Goal: Information Seeking & Learning: Learn about a topic

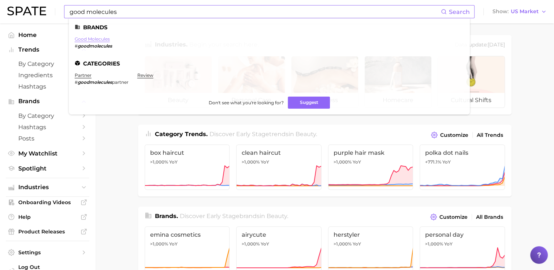
click at [88, 39] on link "good molecules" at bounding box center [92, 38] width 35 height 5
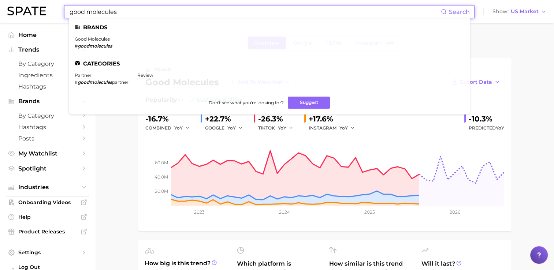
drag, startPoint x: 202, startPoint y: 16, endPoint x: 59, endPoint y: 26, distance: 143.9
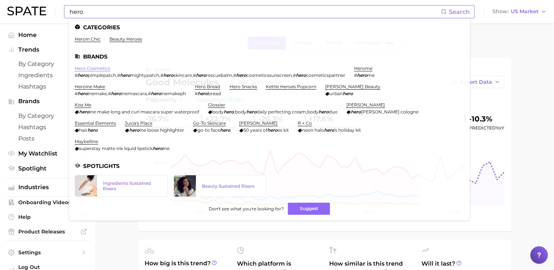
click at [105, 70] on link "hero cosmetics" at bounding box center [93, 68] width 36 height 5
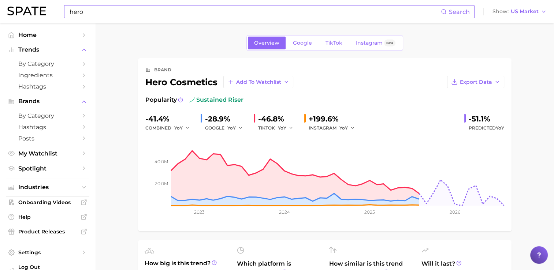
click at [110, 16] on input "hero" at bounding box center [255, 11] width 372 height 12
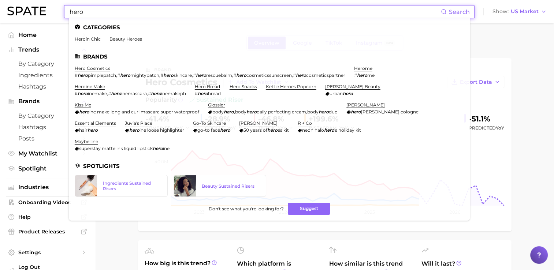
drag, startPoint x: 109, startPoint y: 12, endPoint x: 0, endPoint y: 28, distance: 109.9
click at [0, 28] on html "hero Search Categories heroin chic beauty heroes Brands hero cosmetics # hero p…" at bounding box center [277, 135] width 554 height 270
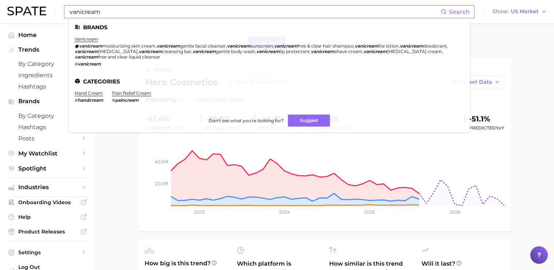
click at [93, 42] on li "vanicream vanicream moisturizing skin cream , vanicream gentle facial cleanser …" at bounding box center [265, 51] width 381 height 30
click at [93, 40] on link "vanicream" at bounding box center [86, 38] width 23 height 5
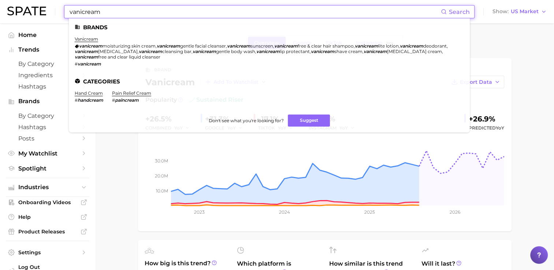
drag, startPoint x: 160, startPoint y: 14, endPoint x: 44, endPoint y: 3, distance: 116.7
click at [44, 3] on div "vanicream Search Brands vanicream vanicream moisturizing skin cream , vanicream…" at bounding box center [277, 11] width 540 height 23
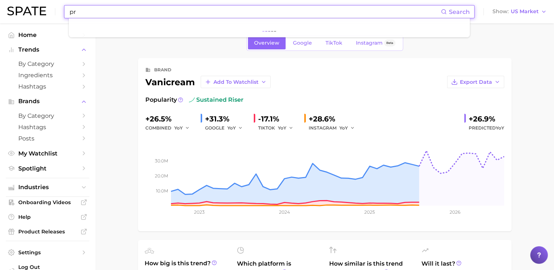
type input "p"
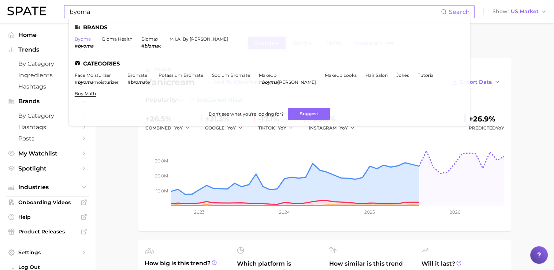
click at [86, 40] on link "byoma" at bounding box center [83, 38] width 16 height 5
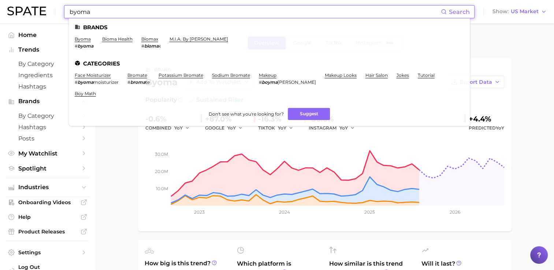
click at [101, 14] on input "byoma" at bounding box center [255, 11] width 372 height 12
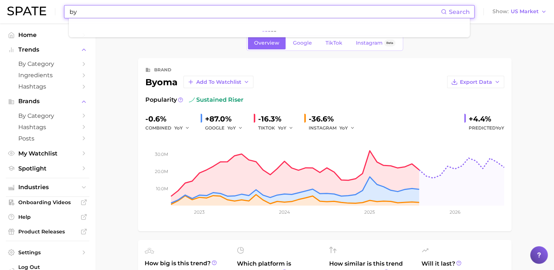
type input "b"
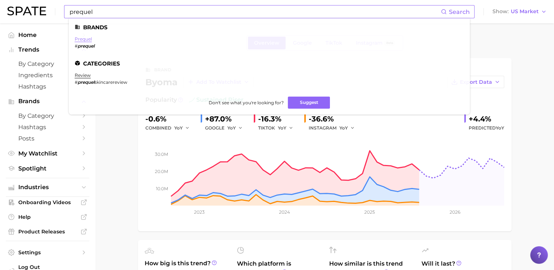
click at [85, 40] on link "prequel" at bounding box center [83, 38] width 17 height 5
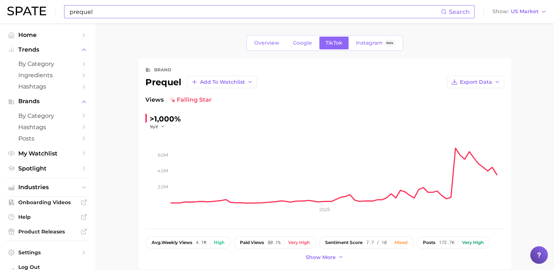
click at [140, 10] on input "prequel" at bounding box center [255, 11] width 372 height 12
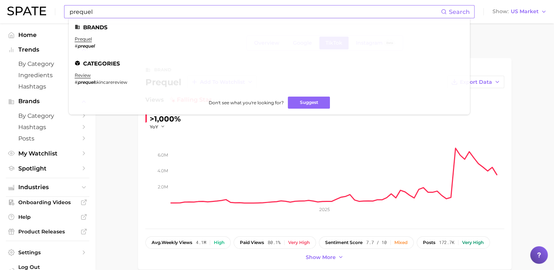
click at [104, 7] on input "prequel" at bounding box center [255, 11] width 372 height 12
drag, startPoint x: 101, startPoint y: 12, endPoint x: -1, endPoint y: 14, distance: 103.0
click at [0, 14] on html "prequel Search Brands prequel # prequel Categories review # prequel skincarerev…" at bounding box center [277, 135] width 554 height 270
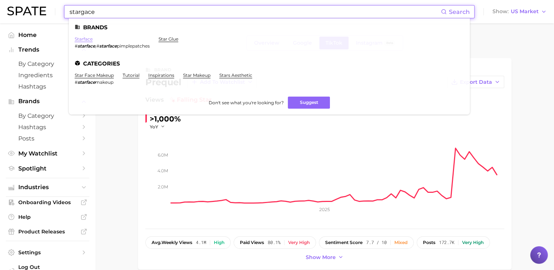
click at [83, 40] on link "starface" at bounding box center [84, 38] width 18 height 5
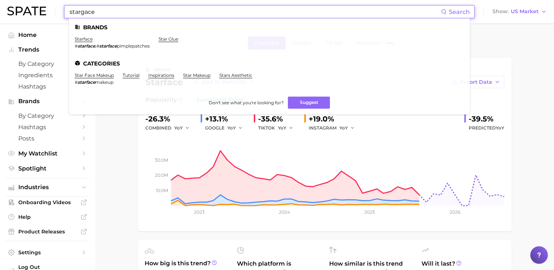
click at [135, 14] on input "stargace" at bounding box center [255, 11] width 372 height 12
drag, startPoint x: 40, startPoint y: 15, endPoint x: -1, endPoint y: 15, distance: 41.0
click at [0, 15] on html "stargace Search Brands starface # starface , # starface pimplepatches star glue…" at bounding box center [277, 135] width 554 height 270
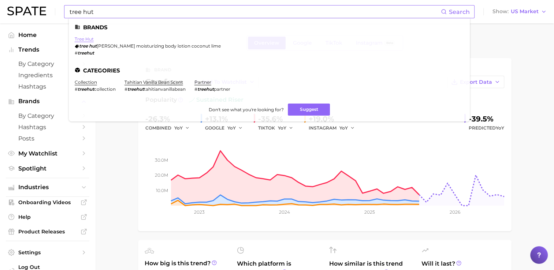
click at [82, 40] on link "tree hut" at bounding box center [84, 38] width 19 height 5
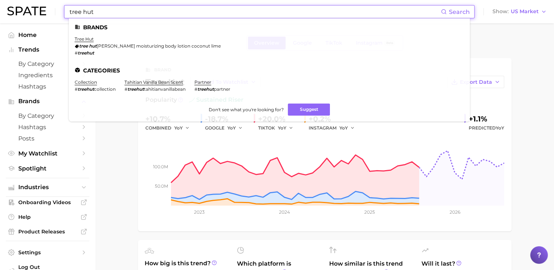
drag, startPoint x: 32, startPoint y: 12, endPoint x: 15, endPoint y: 14, distance: 16.6
click at [15, 14] on div "tree hut Search Brands tree hut tree hut [PERSON_NAME] moisturizing body lotion…" at bounding box center [277, 11] width 540 height 23
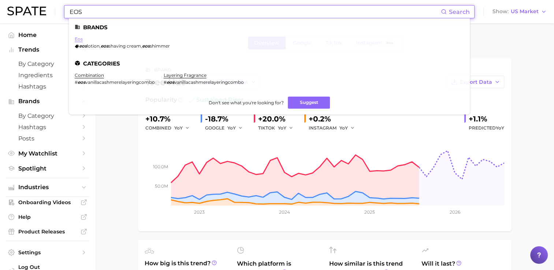
click at [78, 40] on link "eos" at bounding box center [79, 38] width 8 height 5
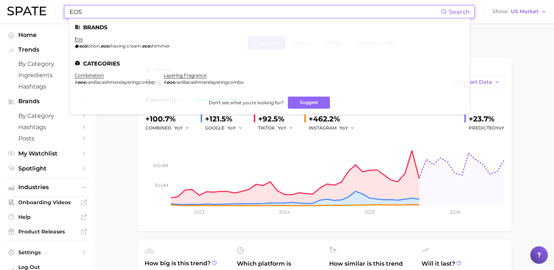
click at [119, 15] on input "EOS" at bounding box center [255, 11] width 372 height 12
type input "E"
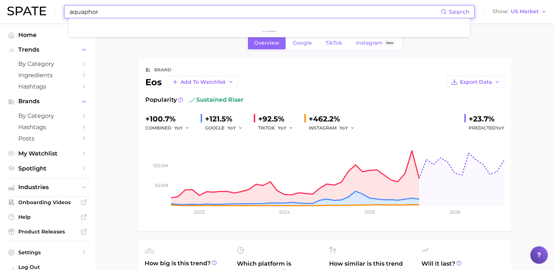
type input "aquaphor"
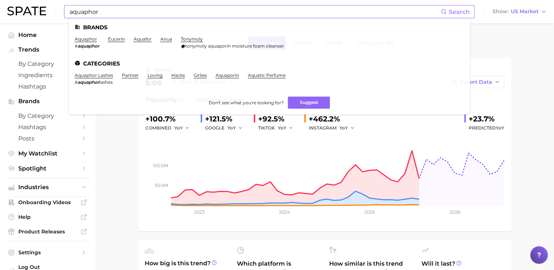
click at [85, 44] on em "aquaphor" at bounding box center [89, 45] width 22 height 5
click at [81, 40] on link "aquaphor" at bounding box center [86, 38] width 22 height 5
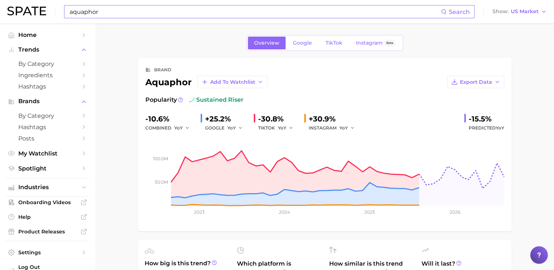
drag, startPoint x: 133, startPoint y: 21, endPoint x: 134, endPoint y: 17, distance: 4.3
click at [133, 20] on div "aquaphor Search Show US Market" at bounding box center [277, 11] width 540 height 23
click at [135, 14] on input "aquaphor" at bounding box center [255, 11] width 372 height 12
type input "c"
type input "h"
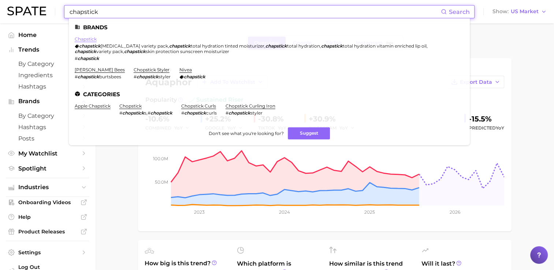
click at [84, 40] on link "chapstick" at bounding box center [86, 38] width 22 height 5
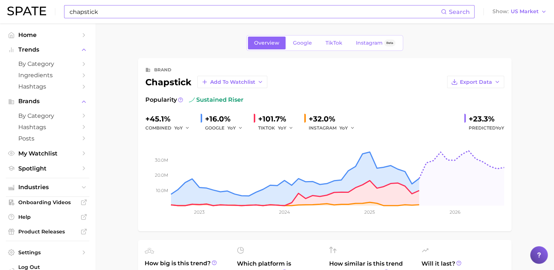
click at [132, 8] on input "chapstick" at bounding box center [255, 11] width 372 height 12
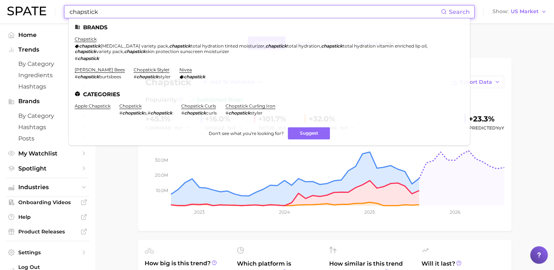
drag, startPoint x: 128, startPoint y: 11, endPoint x: -1, endPoint y: 15, distance: 129.8
click at [0, 15] on html "chapstick Search Brands chapstick chapstick [MEDICAL_DATA] variety pack , chaps…" at bounding box center [277, 135] width 554 height 270
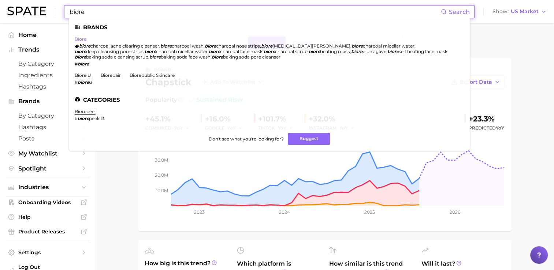
click at [83, 39] on link "biore" at bounding box center [81, 38] width 12 height 5
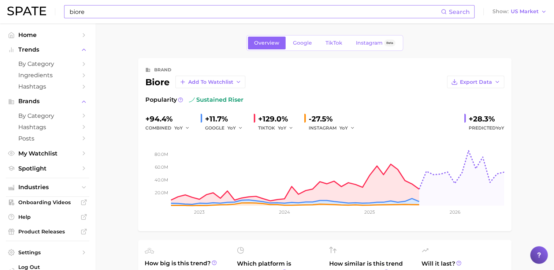
click at [121, 12] on input "biore" at bounding box center [255, 11] width 372 height 12
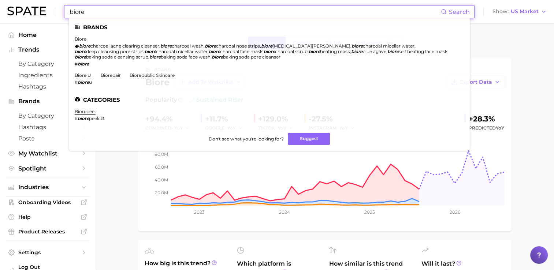
drag, startPoint x: 15, startPoint y: 14, endPoint x: -1, endPoint y: 15, distance: 15.4
click at [0, 15] on html "biore Search Brands biore biore charcoal acne clearing cleanser , biore charcoa…" at bounding box center [277, 135] width 554 height 270
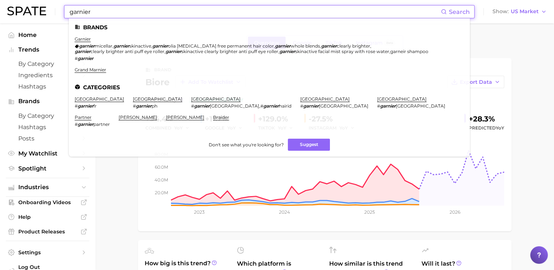
click at [86, 44] on em "garnier" at bounding box center [87, 45] width 16 height 5
click at [86, 40] on link "garnier" at bounding box center [83, 38] width 16 height 5
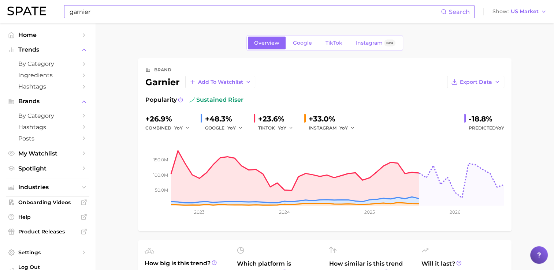
click at [116, 18] on div "garnier Search Show US Market" at bounding box center [277, 11] width 540 height 23
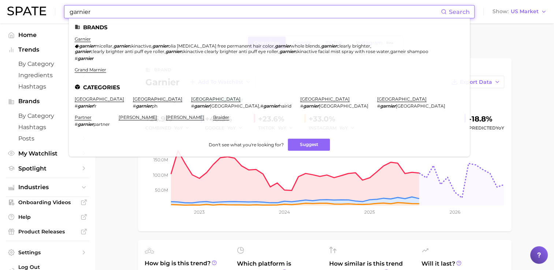
click at [116, 13] on input "garnier" at bounding box center [255, 11] width 372 height 12
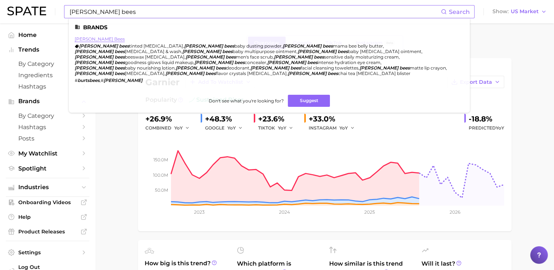
click at [90, 37] on link "[PERSON_NAME] bees" at bounding box center [100, 38] width 50 height 5
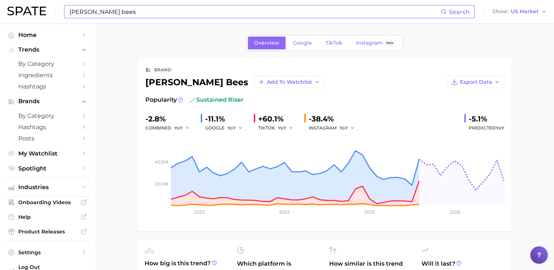
click at [105, 14] on input "[PERSON_NAME] bees" at bounding box center [255, 11] width 372 height 12
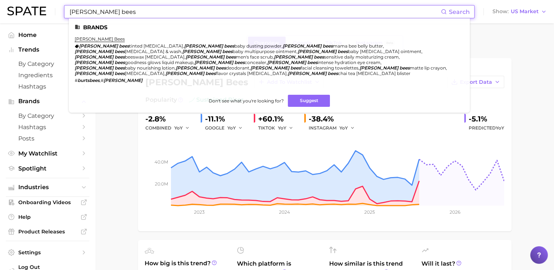
drag, startPoint x: 29, startPoint y: 14, endPoint x: -1, endPoint y: 14, distance: 30.8
click at [0, 14] on html "[PERSON_NAME] bees Search Brands [PERSON_NAME] bees [PERSON_NAME] bees tinted […" at bounding box center [277, 135] width 554 height 270
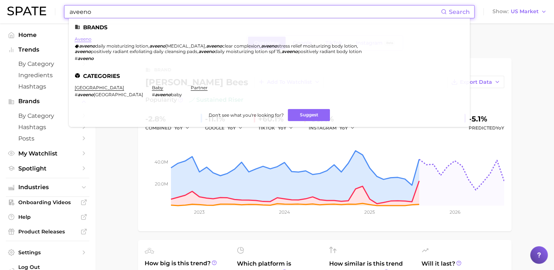
click at [86, 37] on link "aveeno" at bounding box center [83, 38] width 17 height 5
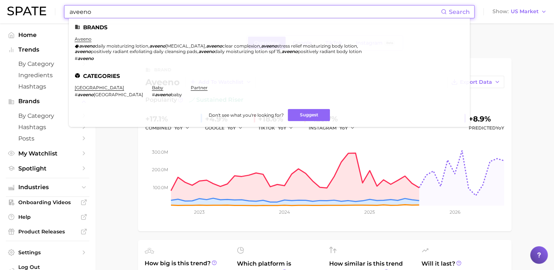
click at [207, 7] on input "aveeno" at bounding box center [255, 11] width 372 height 12
drag, startPoint x: 54, startPoint y: 16, endPoint x: -1, endPoint y: 17, distance: 55.3
click at [0, 17] on html "aveeno Search Brands aveeno aveeno daily moisturizing lotion , aveeno [MEDICAL_…" at bounding box center [277, 135] width 554 height 270
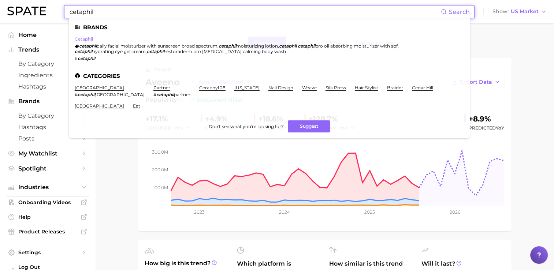
click at [84, 42] on link "cetaphil" at bounding box center [84, 38] width 18 height 5
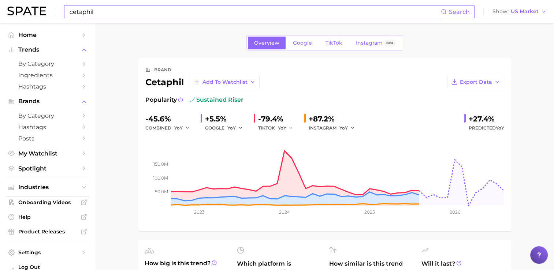
drag, startPoint x: 12, startPoint y: 12, endPoint x: -1, endPoint y: 8, distance: 14.1
click at [0, 8] on html "cetaphil Search Show US Market Home Trends by Category Ingredients Hashtags Bra…" at bounding box center [277, 135] width 554 height 270
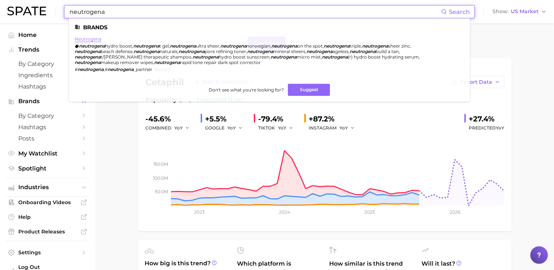
click at [93, 40] on link "neutrogena" at bounding box center [88, 38] width 27 height 5
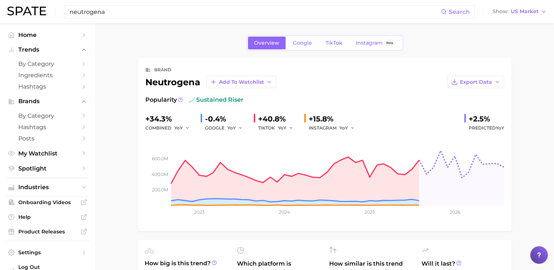
drag, startPoint x: 127, startPoint y: 15, endPoint x: -1, endPoint y: 18, distance: 129.0
click at [0, 18] on html "neutrogena Search Show US Market Home Trends by Category Ingredients Hashtags B…" at bounding box center [277, 135] width 554 height 270
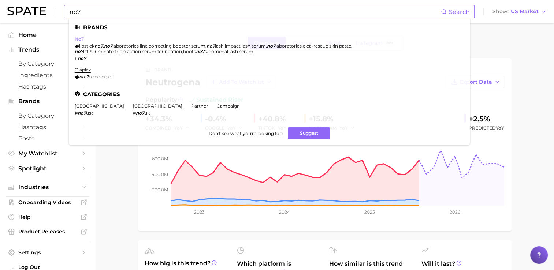
click at [78, 39] on link "no7" at bounding box center [79, 38] width 9 height 5
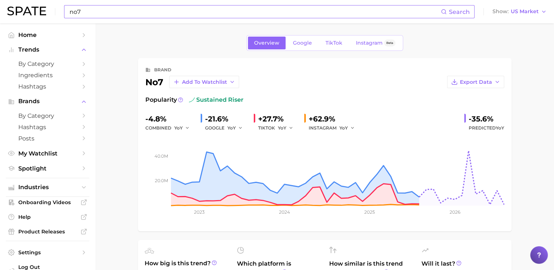
click at [133, 15] on input "no7" at bounding box center [255, 11] width 372 height 12
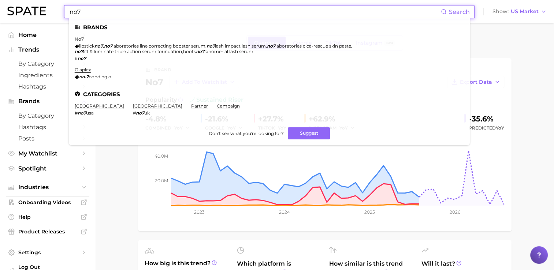
drag, startPoint x: 122, startPoint y: 14, endPoint x: 22, endPoint y: 14, distance: 100.0
click at [22, 14] on div "no7 Search Brands no7 lipstick no7 , no7 laboratories line correcting booster s…" at bounding box center [277, 11] width 540 height 23
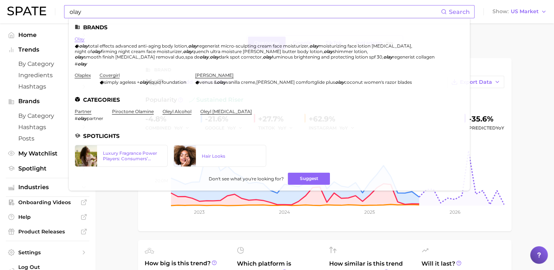
click at [79, 39] on link "olay" at bounding box center [80, 38] width 10 height 5
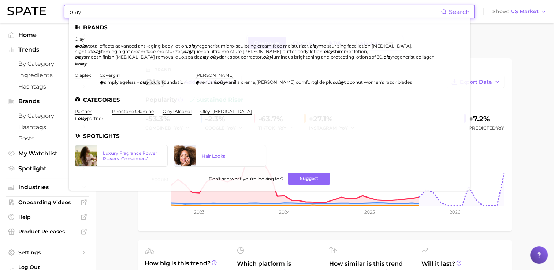
drag, startPoint x: 108, startPoint y: 14, endPoint x: -1, endPoint y: 17, distance: 109.9
click at [0, 17] on html "olay Search Brands olay olay total effects advanced anti-aging body lotion , ol…" at bounding box center [277, 135] width 554 height 270
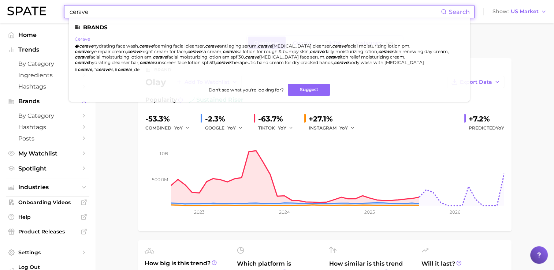
click at [85, 37] on link "cerave" at bounding box center [82, 38] width 15 height 5
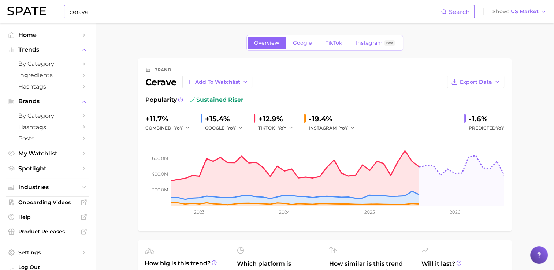
click at [188, 14] on input "cerave" at bounding box center [255, 11] width 372 height 12
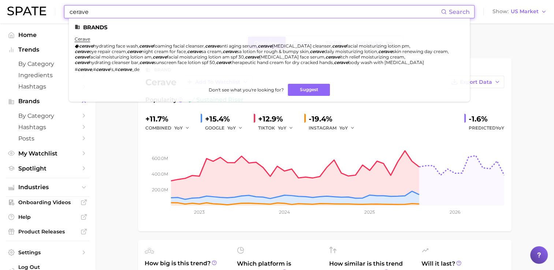
click at [0, 17] on html "cerave Search Brands cerave cerave hydrating face wash , cerave foaming facial …" at bounding box center [277, 135] width 554 height 270
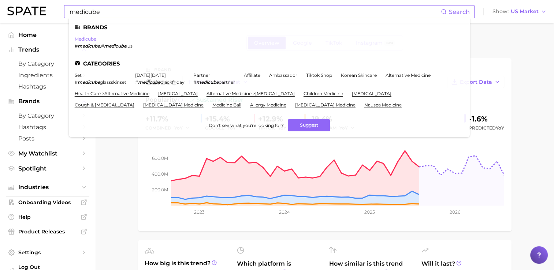
click at [86, 39] on link "medicube" at bounding box center [86, 38] width 22 height 5
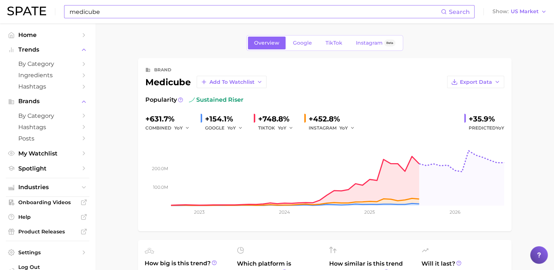
drag, startPoint x: 188, startPoint y: 8, endPoint x: 173, endPoint y: 17, distance: 17.1
click at [188, 8] on input "medicube" at bounding box center [255, 11] width 372 height 12
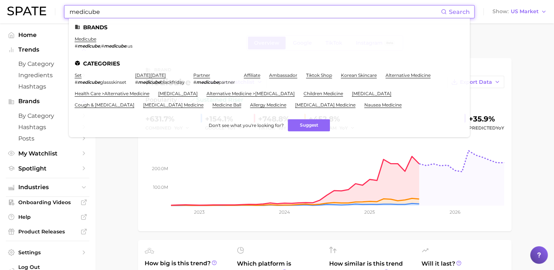
drag, startPoint x: 70, startPoint y: 16, endPoint x: 6, endPoint y: 17, distance: 63.4
click at [6, 17] on header "medicube Search Brands medicube # medicube , # medicube .us Categories set # me…" at bounding box center [277, 11] width 554 height 23
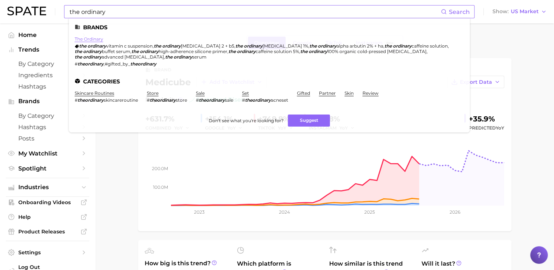
click at [93, 39] on link "the ordinary" at bounding box center [89, 38] width 29 height 5
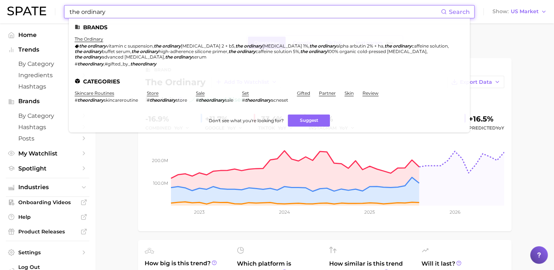
drag, startPoint x: 114, startPoint y: 13, endPoint x: -1, endPoint y: 22, distance: 116.2
click at [0, 22] on html "the ordinary Search Brands the ordinary the ordinary vitamin c suspension , the…" at bounding box center [277, 135] width 554 height 270
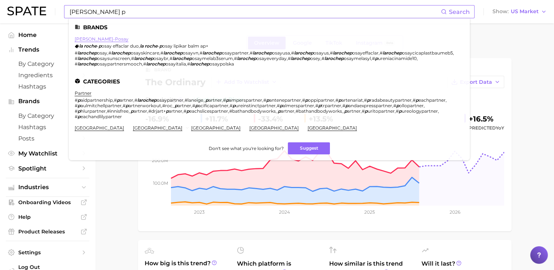
click at [103, 40] on link "[PERSON_NAME]-posay" at bounding box center [102, 38] width 54 height 5
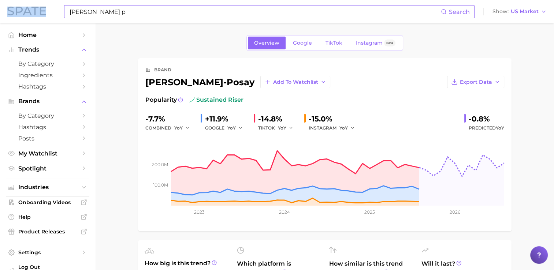
drag, startPoint x: 81, startPoint y: 22, endPoint x: -1, endPoint y: 23, distance: 82.1
click at [0, 23] on html "[PERSON_NAME] p Search Show US Market Home Trends by Category Ingredients Hasht…" at bounding box center [277, 135] width 554 height 270
drag, startPoint x: -1, startPoint y: 23, endPoint x: 96, endPoint y: 16, distance: 97.4
click at [95, 16] on input "[PERSON_NAME] p" at bounding box center [255, 11] width 372 height 12
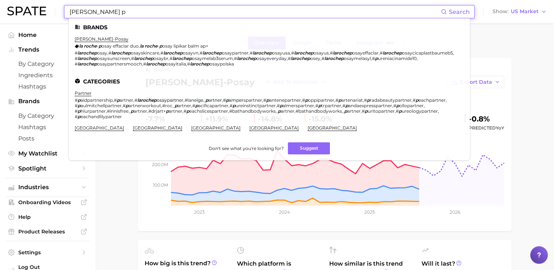
drag, startPoint x: 105, startPoint y: 15, endPoint x: 1, endPoint y: 19, distance: 104.1
click at [1, 19] on header "[PERSON_NAME] p Search Brands [PERSON_NAME]-posay [PERSON_NAME] - p osay effacl…" at bounding box center [277, 11] width 554 height 23
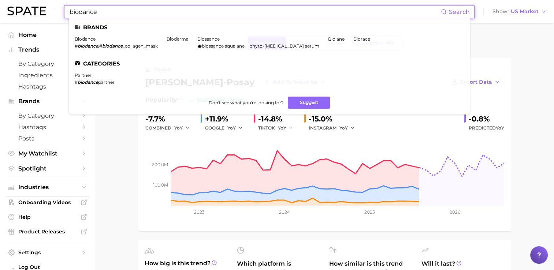
click at [85, 43] on em "biodance" at bounding box center [88, 45] width 21 height 5
click at [89, 39] on link "biodance" at bounding box center [85, 38] width 21 height 5
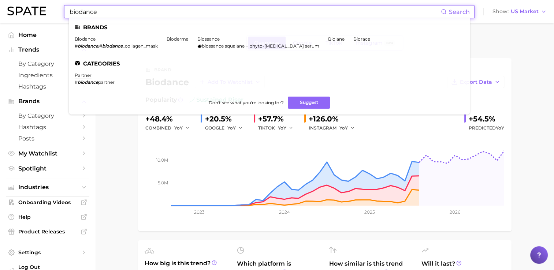
click at [98, 17] on input "biodance" at bounding box center [255, 11] width 372 height 12
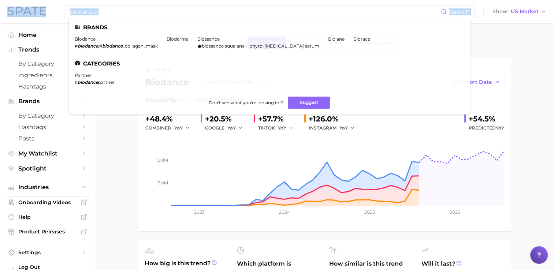
drag, startPoint x: 103, startPoint y: 18, endPoint x: -1, endPoint y: 19, distance: 104.0
click at [0, 19] on html "biodance Search Brands biodance # biodance , # biodance _collagen_mask bioderma…" at bounding box center [277, 135] width 554 height 270
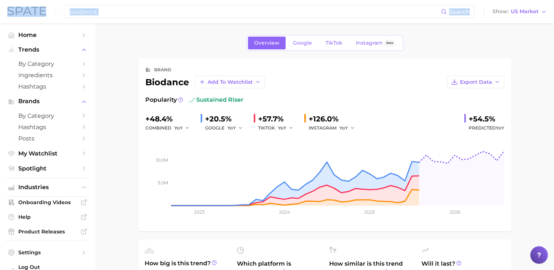
copy div "Search"
click at [107, 11] on input "biodance" at bounding box center [255, 11] width 372 height 12
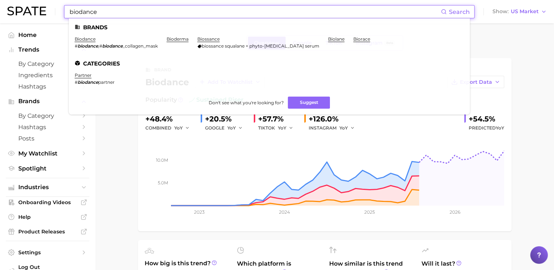
drag, startPoint x: 101, startPoint y: 11, endPoint x: 20, endPoint y: 11, distance: 80.6
click at [20, 11] on div "biodance Search Brands biodance # biodance , # biodance _collagen_mask bioderma…" at bounding box center [277, 11] width 540 height 23
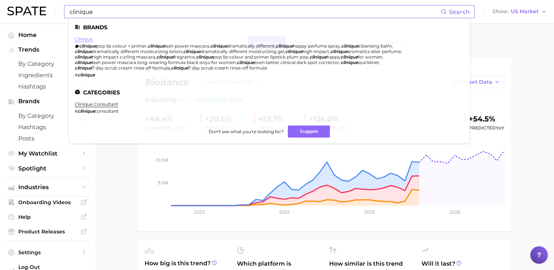
click at [88, 42] on link "clinique" at bounding box center [84, 38] width 18 height 5
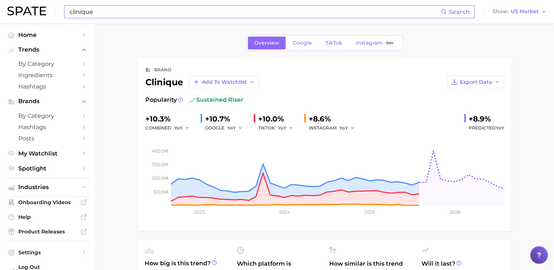
click at [149, 20] on div "clinique Search Show US Market" at bounding box center [277, 11] width 540 height 23
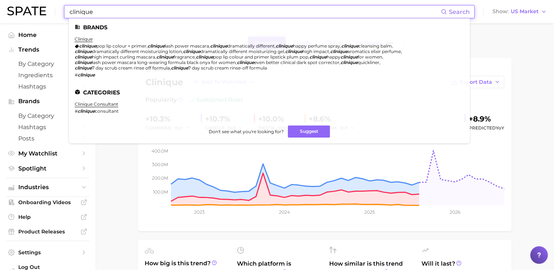
drag, startPoint x: 151, startPoint y: 17, endPoint x: 5, endPoint y: 18, distance: 145.1
click at [5, 18] on header "clinique Search Brands clinique clinique pop lip colour + primer , clinique las…" at bounding box center [277, 11] width 554 height 23
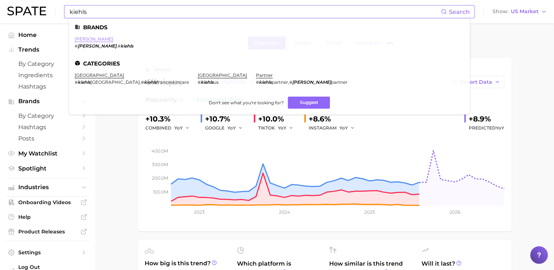
click at [81, 41] on link "[PERSON_NAME]" at bounding box center [94, 38] width 38 height 5
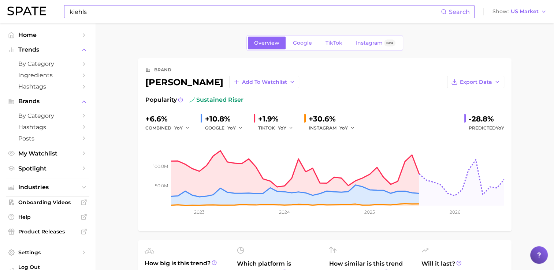
click at [99, 15] on input "kiehls" at bounding box center [255, 11] width 372 height 12
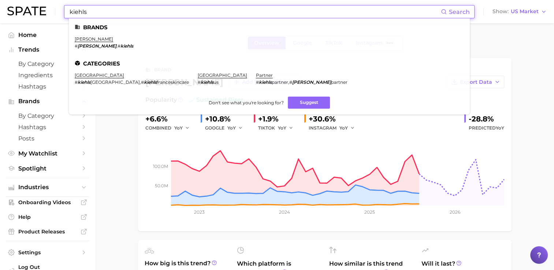
drag, startPoint x: 94, startPoint y: 14, endPoint x: 29, endPoint y: 16, distance: 64.5
click at [29, 16] on div "kiehls Search Brands [PERSON_NAME] # [PERSON_NAME] , # kiehls Categories france…" at bounding box center [277, 11] width 540 height 23
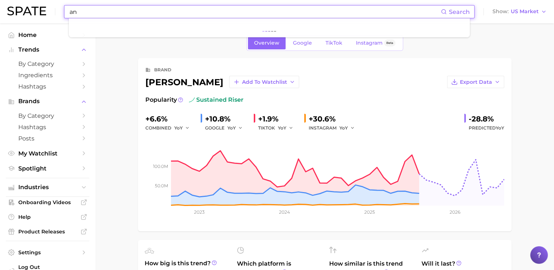
type input "a"
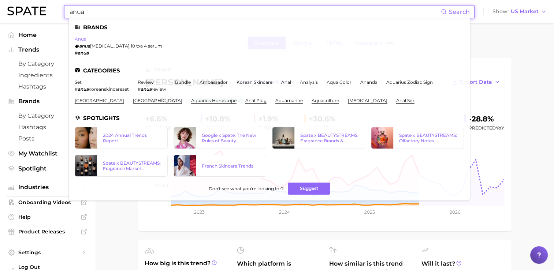
click at [84, 39] on link "anua" at bounding box center [81, 38] width 12 height 5
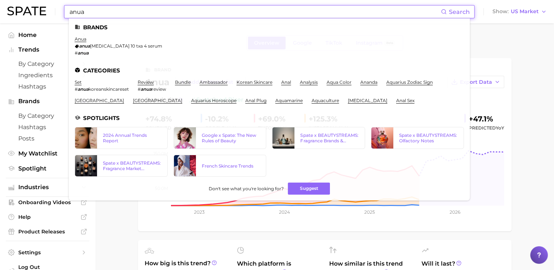
click at [123, 12] on input "anua" at bounding box center [255, 11] width 372 height 12
drag, startPoint x: 96, startPoint y: 16, endPoint x: 0, endPoint y: 14, distance: 95.6
click at [0, 14] on html "anua Search Brands anua anua [MEDICAL_DATA] 10 txa 4 serum # anua Categories se…" at bounding box center [277, 135] width 554 height 270
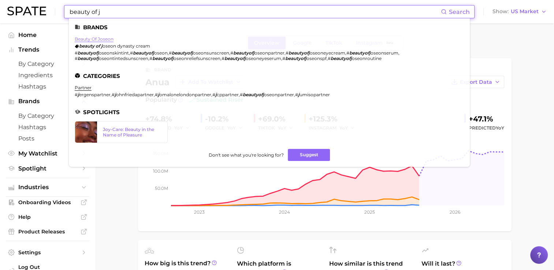
click at [104, 40] on link "beauty of joseon" at bounding box center [94, 38] width 39 height 5
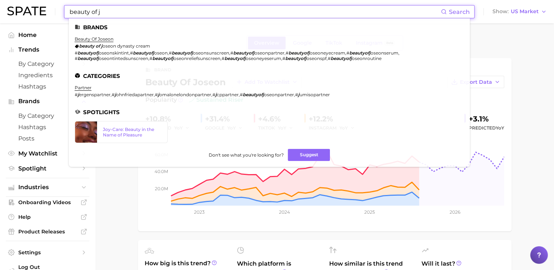
drag, startPoint x: 104, startPoint y: 11, endPoint x: -1, endPoint y: 18, distance: 105.7
click at [0, 18] on html "beauty of j Search Brands beauty of joseon beauty of j oseon dynasty cream # [P…" at bounding box center [277, 135] width 554 height 270
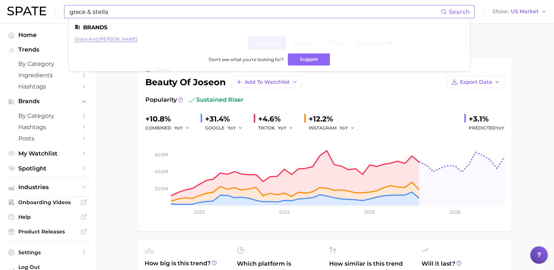
click at [101, 39] on link "grace and [PERSON_NAME]" at bounding box center [106, 38] width 63 height 5
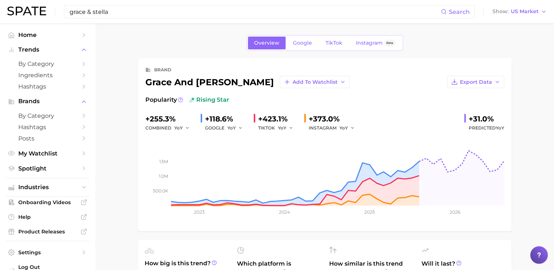
drag, startPoint x: 122, startPoint y: 12, endPoint x: -1, endPoint y: 14, distance: 123.1
click at [0, 14] on html "grace & stella Search Show US Market Home Trends by Category Ingredients Hashta…" at bounding box center [277, 135] width 554 height 270
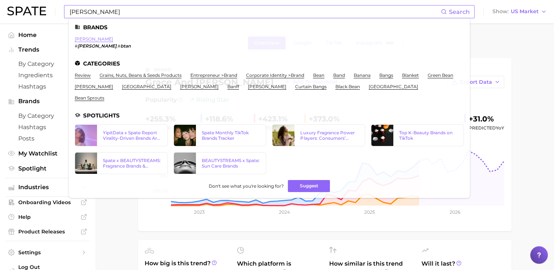
click at [83, 38] on link "[PERSON_NAME]" at bounding box center [94, 38] width 38 height 5
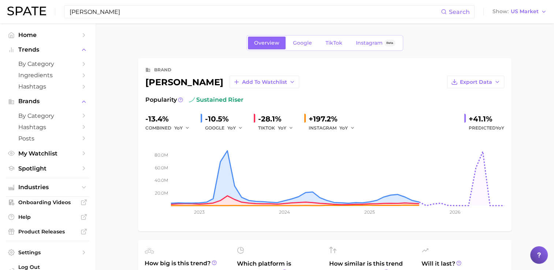
drag, startPoint x: 119, startPoint y: 14, endPoint x: -1, endPoint y: 14, distance: 120.9
click at [0, 14] on html "[PERSON_NAME] Search Show US Market Home Trends by Category Ingredients Hashtag…" at bounding box center [277, 135] width 554 height 270
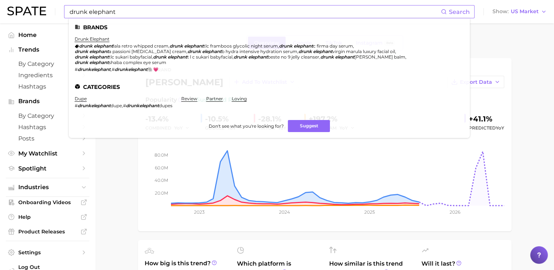
click at [110, 41] on li "drunk elephant drunk elephant lala retro whipped cream , drunk elephant tlc fra…" at bounding box center [265, 54] width 381 height 36
click at [101, 41] on link "drunk elephant" at bounding box center [92, 38] width 35 height 5
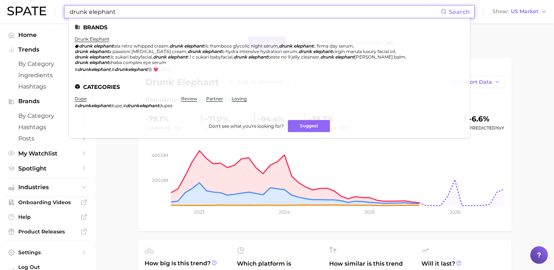
drag, startPoint x: 144, startPoint y: 14, endPoint x: 24, endPoint y: 16, distance: 119.8
click at [24, 16] on div "drunk elephant Search Brands drunk elephant drunk elephant lala retro whipped c…" at bounding box center [277, 11] width 540 height 23
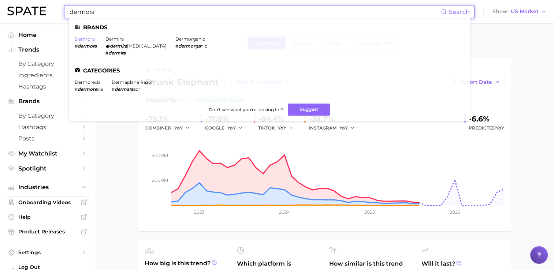
click at [88, 40] on link "dermora" at bounding box center [85, 38] width 20 height 5
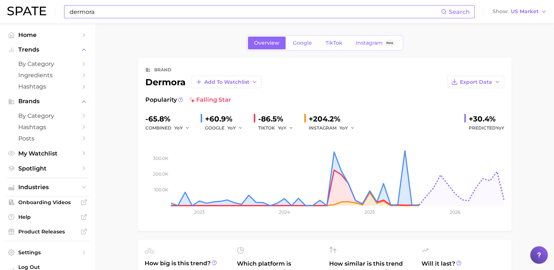
click at [104, 18] on div "dermora Search" at bounding box center [269, 11] width 411 height 13
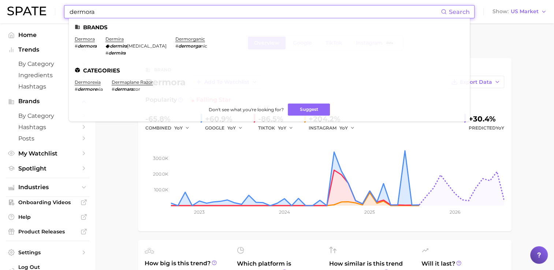
drag, startPoint x: 101, startPoint y: 10, endPoint x: 0, endPoint y: 4, distance: 100.9
click at [0, 4] on html "dermora Search Brands dermora # dermora dermira dermira [MEDICAL_DATA] # dermir…" at bounding box center [277, 135] width 554 height 270
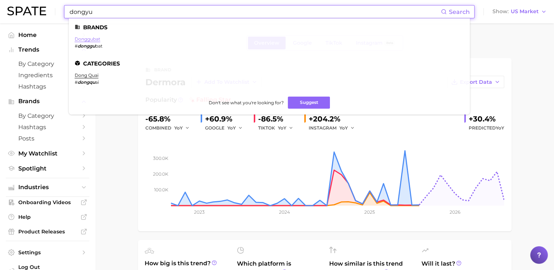
click at [92, 40] on link "donggubat" at bounding box center [88, 38] width 26 height 5
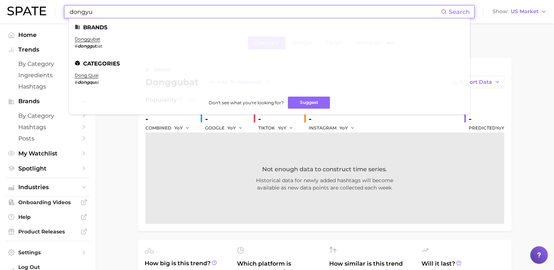
drag, startPoint x: 106, startPoint y: 14, endPoint x: 43, endPoint y: 16, distance: 62.7
click at [43, 16] on div "dongyu Search Brands donggubat # donggu bat Categories dong [GEOGRAPHIC_DATA] a…" at bounding box center [277, 11] width 540 height 23
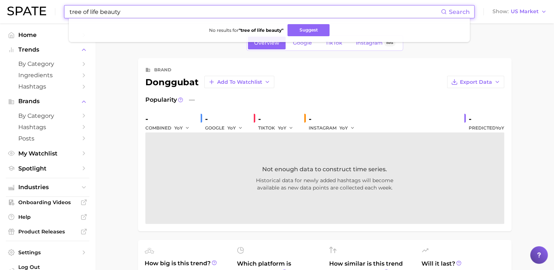
click at [137, 14] on input "tree of life beauty" at bounding box center [255, 11] width 372 height 12
drag, startPoint x: 137, startPoint y: 14, endPoint x: -1, endPoint y: 8, distance: 138.6
click at [0, 8] on html "tree of life beauty Search No results for " tree of life beauty " Suggest Show …" at bounding box center [277, 135] width 554 height 270
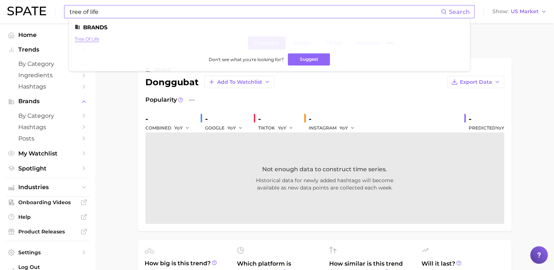
click at [95, 39] on link "tree of life" at bounding box center [87, 38] width 25 height 5
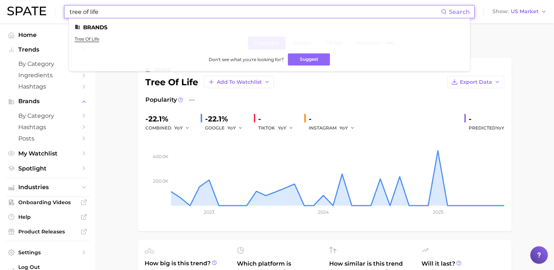
drag, startPoint x: 107, startPoint y: 11, endPoint x: 0, endPoint y: 21, distance: 107.4
click at [0, 21] on html "tree of life Search Brands tree of life Don't see what you're looking for? Sugg…" at bounding box center [277, 135] width 554 height 270
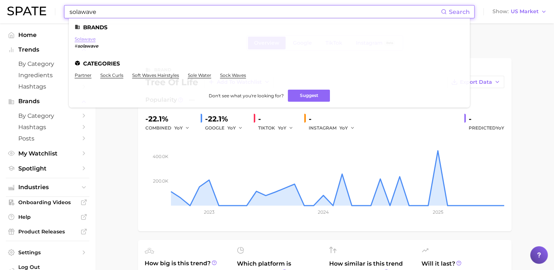
click at [88, 40] on link "solawave" at bounding box center [85, 38] width 21 height 5
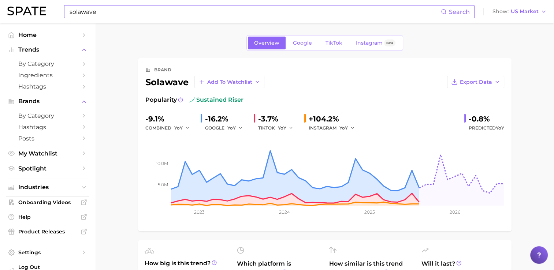
click at [160, 17] on input "solawave" at bounding box center [255, 11] width 372 height 12
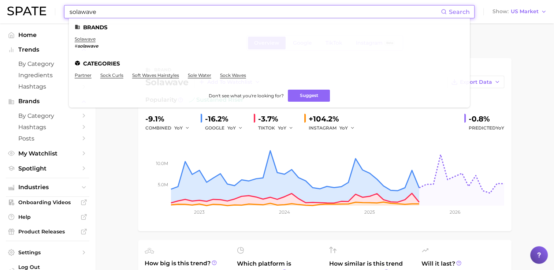
drag, startPoint x: 156, startPoint y: 14, endPoint x: 0, endPoint y: 16, distance: 156.1
click at [0, 16] on html "solawave Search Brands solawave # solawave Categories partner sock curls soft w…" at bounding box center [277, 135] width 554 height 270
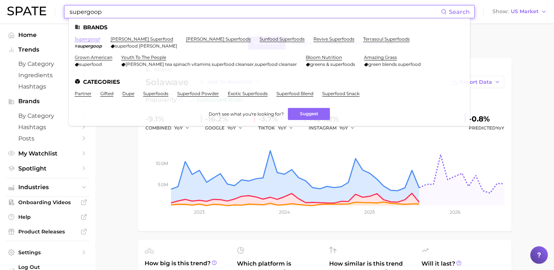
click at [92, 37] on link "supergoop!" at bounding box center [88, 38] width 26 height 5
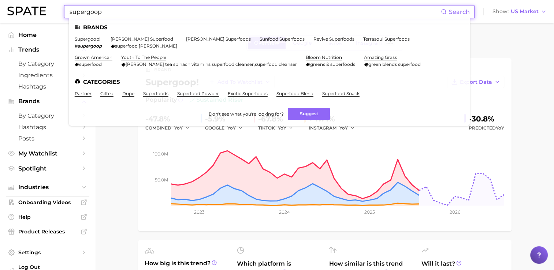
drag, startPoint x: 114, startPoint y: 16, endPoint x: -1, endPoint y: 4, distance: 116.4
click at [0, 4] on html "supergoop Search Brands supergoop! # supergoop [PERSON_NAME] superfood superfoo…" at bounding box center [277, 135] width 554 height 270
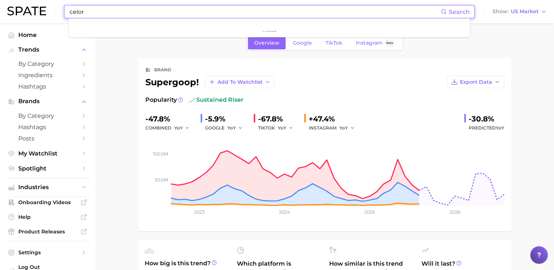
type input "celor"
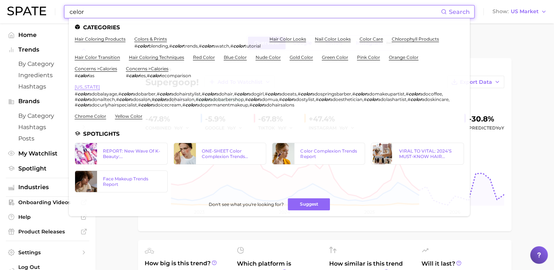
click at [87, 86] on link "[US_STATE]" at bounding box center [87, 86] width 25 height 5
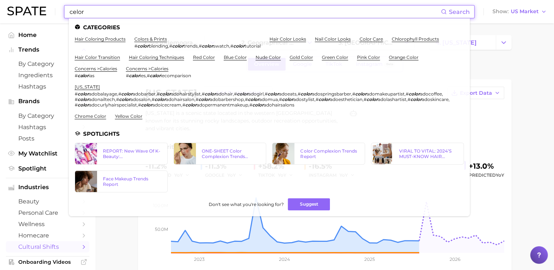
click at [178, 116] on ul "hair coloring products colors & prints # color blending , # color trends , # co…" at bounding box center [269, 80] width 389 height 89
drag, startPoint x: 95, startPoint y: 15, endPoint x: 6, endPoint y: 11, distance: 89.1
click at [6, 11] on header "celor Search Categories hair coloring products colors & prints # color blending…" at bounding box center [277, 11] width 554 height 23
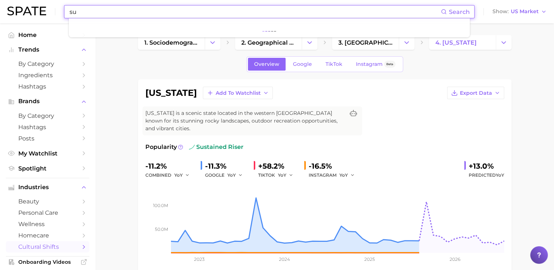
type input "s"
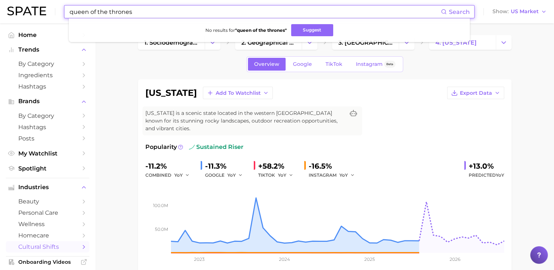
drag, startPoint x: 159, startPoint y: 10, endPoint x: 0, endPoint y: 11, distance: 159.0
click at [0, 11] on html "queen of the thrones Search No results for " queen of the thrones " Suggest Sho…" at bounding box center [277, 135] width 554 height 270
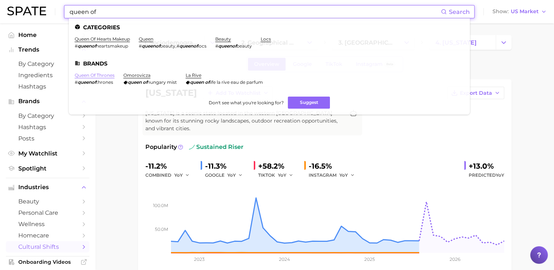
type input "queen of"
click at [99, 74] on link "queen of thrones" at bounding box center [95, 75] width 40 height 5
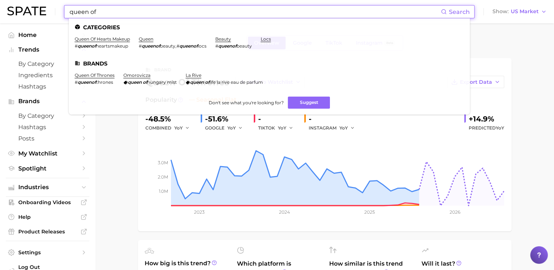
click at [146, 14] on input "queen of" at bounding box center [255, 11] width 372 height 12
drag, startPoint x: 127, startPoint y: 11, endPoint x: 0, endPoint y: 0, distance: 128.0
click at [0, 0] on html "queen of Search Categories queen of hearts makeup # queenof heartsmakeup queen …" at bounding box center [277, 135] width 554 height 270
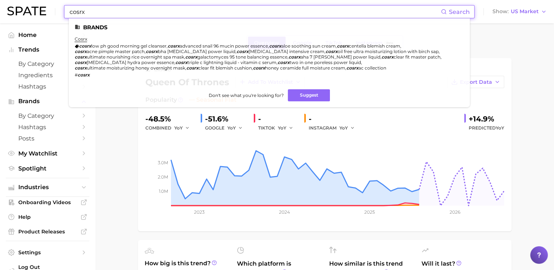
click at [85, 43] on li "cosrx cosrx low ph good morning gel cleanser , cosrx advanced snail 96 mucin po…" at bounding box center [265, 56] width 381 height 41
click at [80, 41] on link "cosrx" at bounding box center [81, 38] width 12 height 5
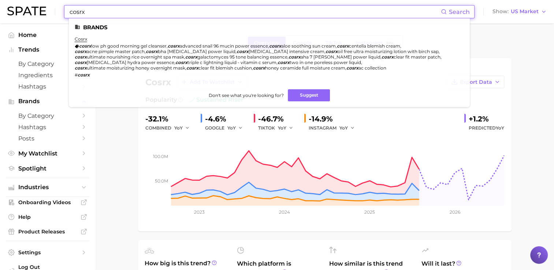
drag, startPoint x: 138, startPoint y: 12, endPoint x: 13, endPoint y: 8, distance: 125.0
click at [13, 8] on div "cosrx Search Brands cosrx cosrx low ph good morning gel cleanser , cosrx advanc…" at bounding box center [277, 11] width 540 height 23
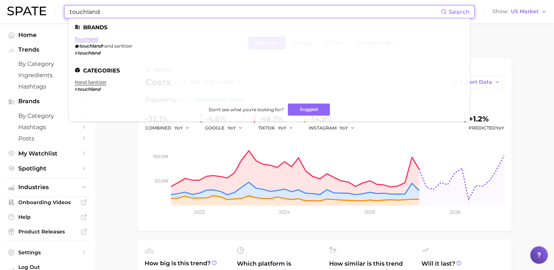
click at [93, 39] on link "touchland" at bounding box center [86, 38] width 23 height 5
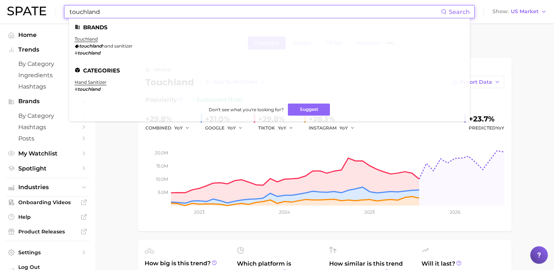
click at [26, 16] on div "touchland Search Brands touchland touchland hand sanitizer # touchland Categori…" at bounding box center [277, 11] width 540 height 23
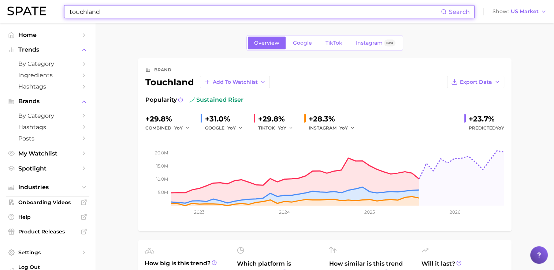
drag, startPoint x: 112, startPoint y: 12, endPoint x: 16, endPoint y: 9, distance: 96.0
click at [16, 9] on div "touchland Search Show US Market" at bounding box center [277, 11] width 540 height 23
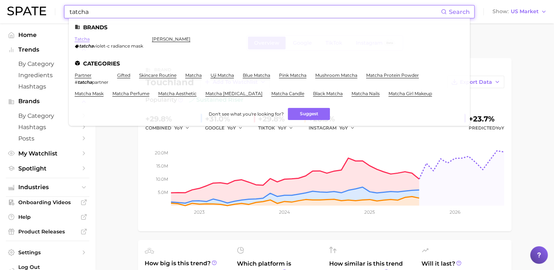
click at [79, 40] on link "tatcha" at bounding box center [82, 38] width 15 height 5
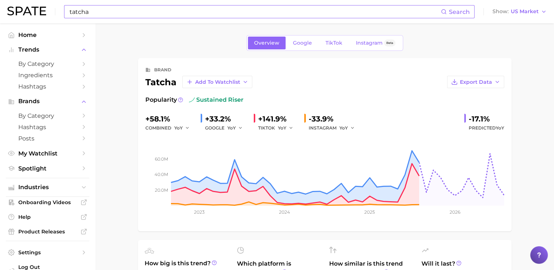
click at [112, 8] on input "tatcha" at bounding box center [255, 11] width 372 height 12
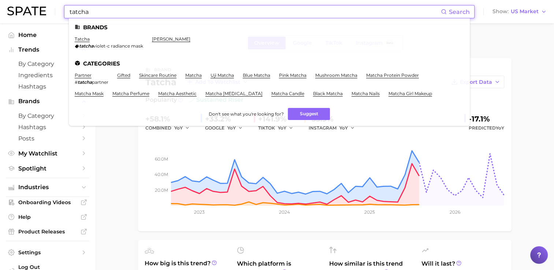
drag, startPoint x: 112, startPoint y: 8, endPoint x: -1, endPoint y: 25, distance: 114.9
click at [0, 25] on html "tatcha Search Brands [PERSON_NAME]-c radiance mask tata [PERSON_NAME] Categorie…" at bounding box center [277, 135] width 554 height 270
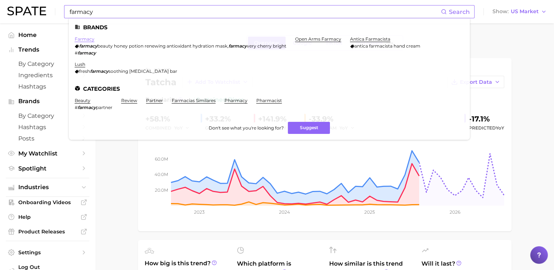
click at [85, 40] on link "farmacy" at bounding box center [85, 38] width 20 height 5
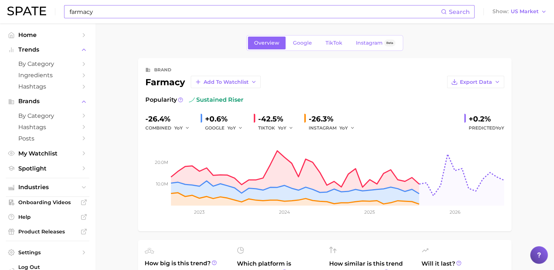
click at [175, 10] on input "farmacy" at bounding box center [255, 11] width 372 height 12
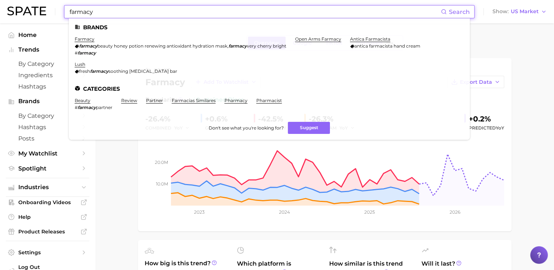
drag, startPoint x: 69, startPoint y: 14, endPoint x: -1, endPoint y: 11, distance: 70.4
click at [0, 11] on html "farmacy Search Brands farmacy farmacy beauty honey potion renewing antioxidant …" at bounding box center [277, 135] width 554 height 270
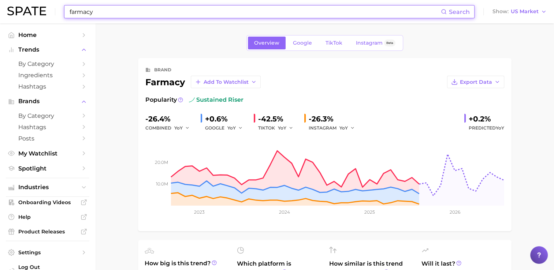
drag, startPoint x: 96, startPoint y: 12, endPoint x: 31, endPoint y: 11, distance: 65.6
click at [31, 11] on div "farmacy Search Show US Market" at bounding box center [277, 11] width 540 height 23
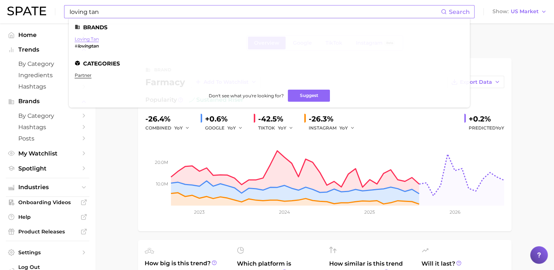
click at [93, 40] on link "loving tan" at bounding box center [87, 38] width 24 height 5
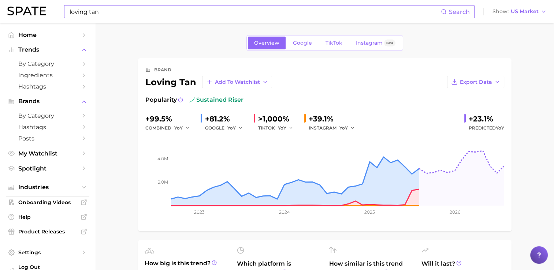
click at [220, 8] on input "loving tan" at bounding box center [255, 11] width 372 height 12
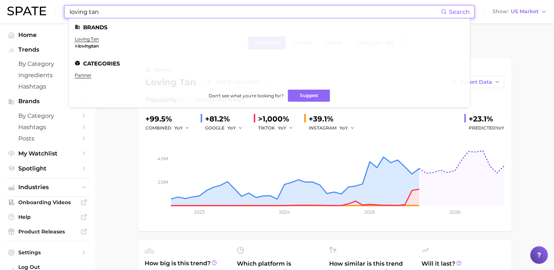
drag, startPoint x: 228, startPoint y: 15, endPoint x: 32, endPoint y: 13, distance: 196.0
click at [32, 13] on div "loving tan Search Brands loving tan # lovingtan Categories partner Don't see wh…" at bounding box center [277, 11] width 540 height 23
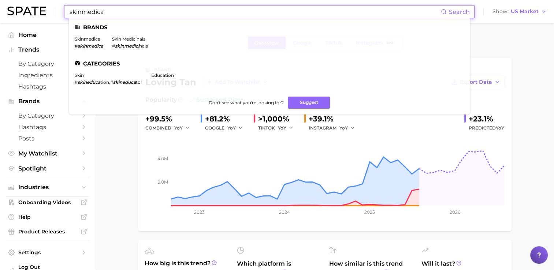
click at [97, 44] on em "skinmedica" at bounding box center [91, 45] width 26 height 5
click at [95, 42] on link "skinmedica" at bounding box center [88, 38] width 26 height 5
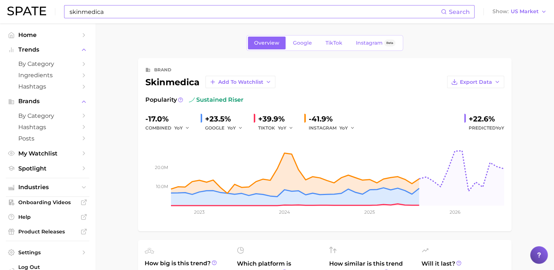
click at [147, 13] on input "skinmedica" at bounding box center [255, 11] width 372 height 12
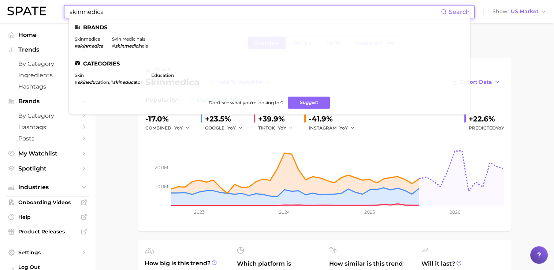
drag, startPoint x: 38, startPoint y: 6, endPoint x: 9, endPoint y: 5, distance: 29.0
click at [9, 5] on div "skinmedica Search Brands skinmedica # skinmedica skin medicinals # skinmedici n…" at bounding box center [277, 11] width 540 height 23
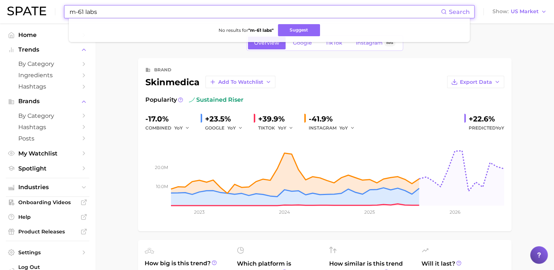
click at [114, 12] on input "m-61 labs" at bounding box center [255, 11] width 372 height 12
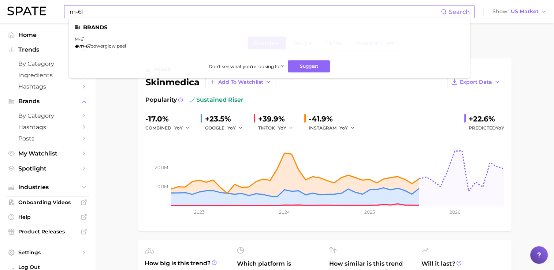
click at [82, 43] on li "m-61 m-61 powerglow peel" at bounding box center [100, 42] width 51 height 12
click at [81, 41] on link "m-61" at bounding box center [80, 38] width 10 height 5
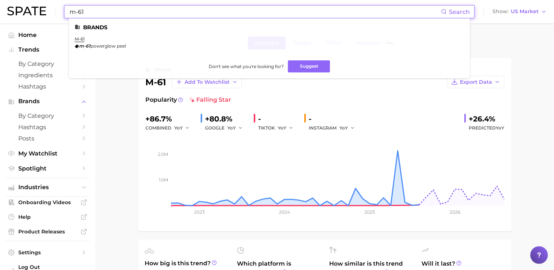
click at [87, 13] on input "m-61" at bounding box center [255, 11] width 372 height 12
drag, startPoint x: 97, startPoint y: 13, endPoint x: 0, endPoint y: 14, distance: 96.7
click at [0, 14] on html "m-61 Search Brands m-61 m-61 powerglow peel Don't see what you're looking for? …" at bounding box center [277, 135] width 554 height 270
click at [78, 42] on li "shark # sharkbeauty" at bounding box center [90, 42] width 31 height 12
click at [80, 41] on link "shark" at bounding box center [81, 38] width 12 height 5
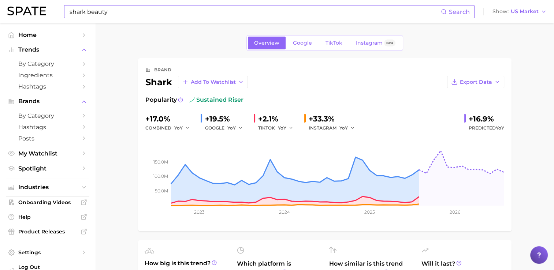
click at [119, 12] on input "shark beauty" at bounding box center [255, 11] width 372 height 12
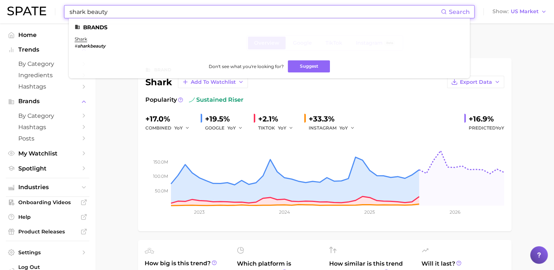
drag, startPoint x: 40, startPoint y: 12, endPoint x: 0, endPoint y: 5, distance: 40.2
click at [0, 10] on html "shark beauty Search Brands shark # sharkbeauty Don't see what you're looking fo…" at bounding box center [277, 135] width 554 height 270
click at [92, 40] on link "l'occitane" at bounding box center [86, 38] width 22 height 5
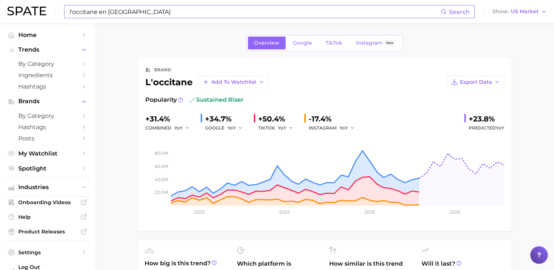
drag, startPoint x: 157, startPoint y: 11, endPoint x: 163, endPoint y: 11, distance: 6.2
click at [158, 10] on input "l'occitane en [GEOGRAPHIC_DATA]" at bounding box center [255, 11] width 372 height 12
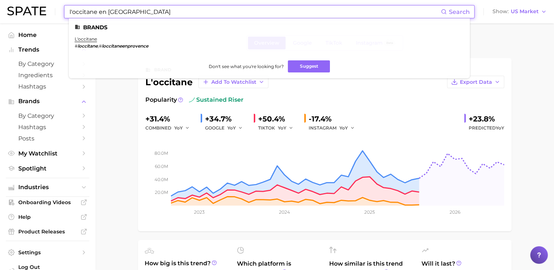
drag, startPoint x: 139, startPoint y: 14, endPoint x: -1, endPoint y: 1, distance: 140.9
click at [0, 1] on html "l'occitane en provence Search Brands l'occitane # loccitane , # loccitaneenprov…" at bounding box center [277, 135] width 554 height 270
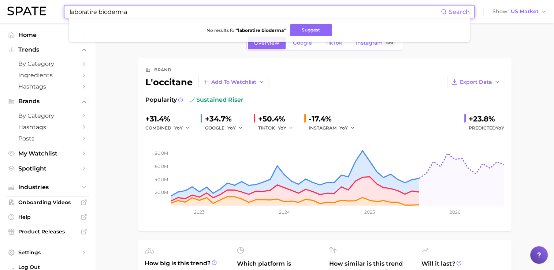
drag, startPoint x: 144, startPoint y: 14, endPoint x: -1, endPoint y: 9, distance: 145.2
click at [0, 9] on html "laboratire bioderma Search No results for " laboratire bioderma " Suggest Show …" at bounding box center [277, 135] width 554 height 270
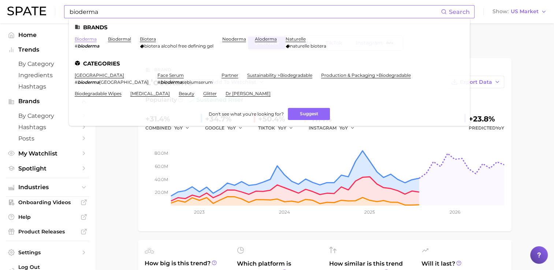
click at [93, 40] on link "bioderma" at bounding box center [86, 38] width 22 height 5
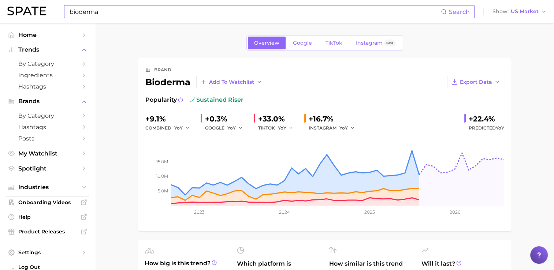
click at [85, 12] on input "bioderma" at bounding box center [255, 11] width 372 height 12
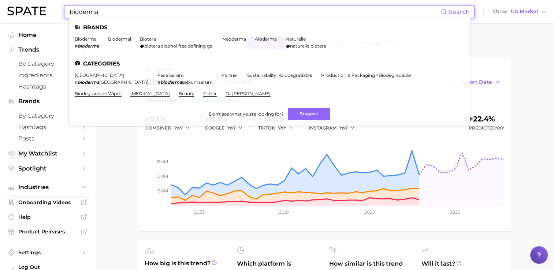
drag, startPoint x: 100, startPoint y: 12, endPoint x: -1, endPoint y: 15, distance: 101.5
click at [0, 15] on html "bioderma Search Brands bioderma # bioderma biodermal biotera biotera alcohol fr…" at bounding box center [277, 135] width 554 height 270
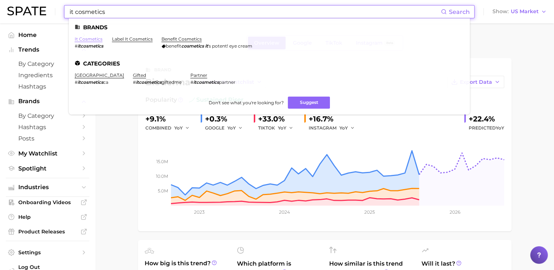
click at [84, 42] on link "it cosmetics" at bounding box center [89, 38] width 28 height 5
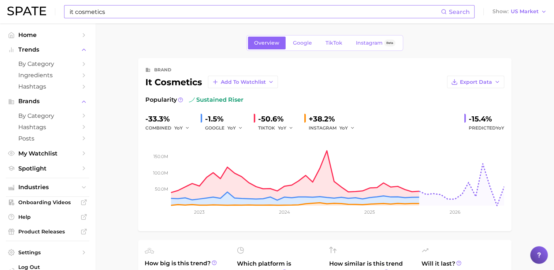
click at [159, 17] on input "it cosmetics" at bounding box center [255, 11] width 372 height 12
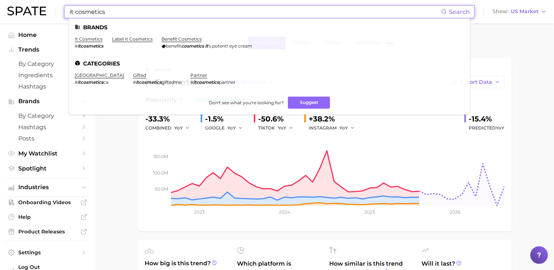
drag, startPoint x: 156, startPoint y: 14, endPoint x: -1, endPoint y: 16, distance: 157.9
click at [0, 16] on html "it cosmetics Search Brands it cosmetics # itcosmetics label it cosmetics benefi…" at bounding box center [277, 135] width 554 height 270
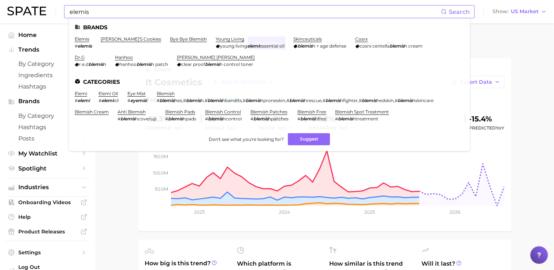
click at [82, 43] on li "elemis # elemis" at bounding box center [83, 42] width 17 height 12
click at [83, 39] on link "elemis" at bounding box center [82, 38] width 15 height 5
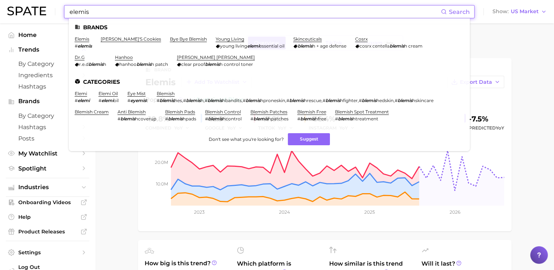
click at [111, 12] on input "elemis" at bounding box center [255, 11] width 372 height 12
drag, startPoint x: 114, startPoint y: 11, endPoint x: -1, endPoint y: 10, distance: 115.1
click at [0, 10] on html "elemis Search Brands elemis # elemis [PERSON_NAME]'s cookies bye bye blemish yo…" at bounding box center [277, 135] width 554 height 270
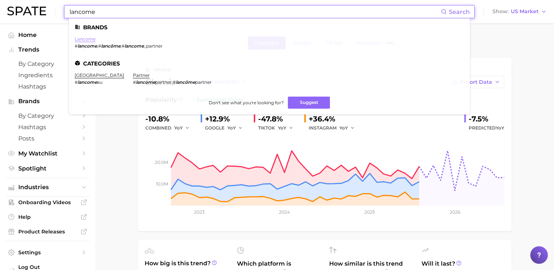
click at [87, 40] on link "lancome" at bounding box center [85, 38] width 21 height 5
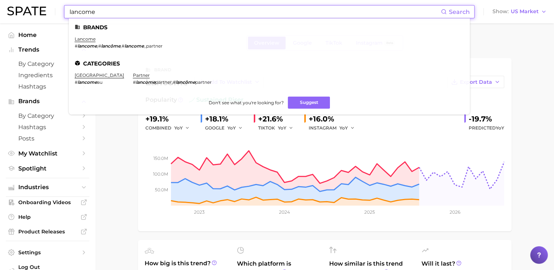
drag, startPoint x: -1, startPoint y: 5, endPoint x: -1, endPoint y: -2, distance: 6.6
click at [0, 0] on html "lancome Search Brands lancome # lancome , # lancôme , # lancome _partner Catego…" at bounding box center [277, 135] width 554 height 270
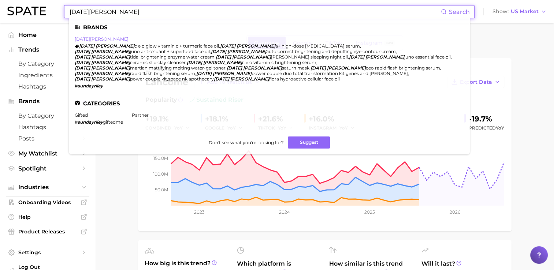
click at [100, 41] on link "[DATE][PERSON_NAME]" at bounding box center [102, 38] width 54 height 5
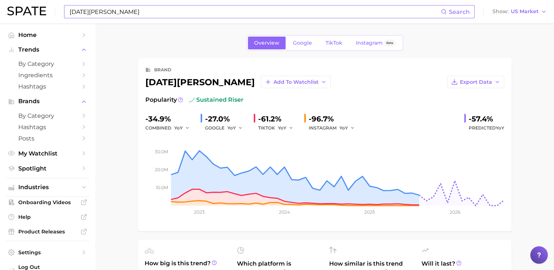
click at [136, 11] on input "[DATE][PERSON_NAME]" at bounding box center [255, 11] width 372 height 12
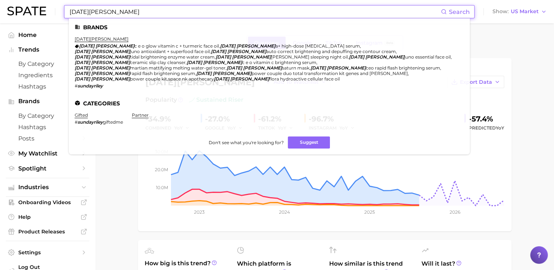
drag, startPoint x: 59, startPoint y: 5, endPoint x: 0, endPoint y: -4, distance: 59.4
click at [0, 0] on html "[DATE] [PERSON_NAME] Search Brands [DATE] [PERSON_NAME] [DATE] [PERSON_NAME] c …" at bounding box center [277, 135] width 554 height 270
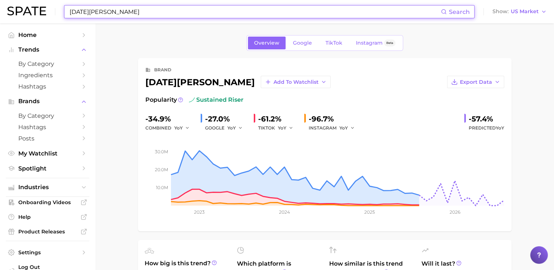
type input "u"
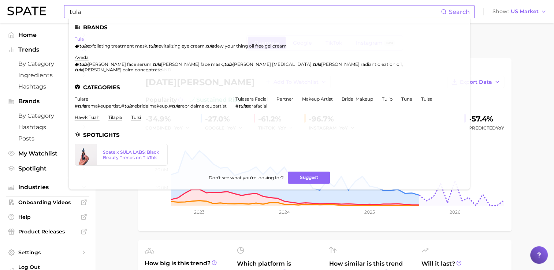
click at [78, 42] on link "tula" at bounding box center [79, 38] width 9 height 5
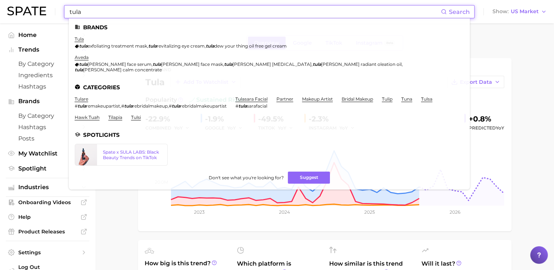
click at [154, 13] on input "tula" at bounding box center [255, 11] width 372 height 12
drag, startPoint x: 151, startPoint y: 11, endPoint x: 10, endPoint y: 14, distance: 140.7
click at [10, 14] on div "tula Search Brands tula tula exfoliating treatment mask , tula revitalizing eye…" at bounding box center [277, 11] width 540 height 23
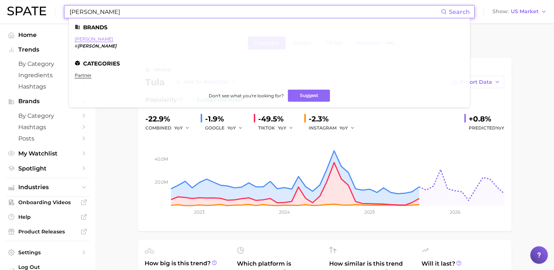
click at [97, 39] on link "[PERSON_NAME]" at bounding box center [94, 38] width 38 height 5
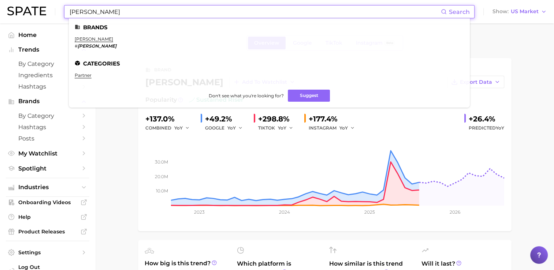
click at [116, 12] on input "[PERSON_NAME]" at bounding box center [255, 11] width 372 height 12
drag, startPoint x: 114, startPoint y: 12, endPoint x: -1, endPoint y: 16, distance: 115.8
click at [0, 16] on html "[PERSON_NAME] Search Brands [PERSON_NAME] # josiemaran Categories partner Don't…" at bounding box center [277, 135] width 554 height 270
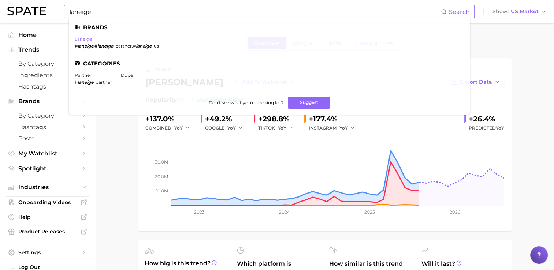
click at [85, 40] on link "laneige" at bounding box center [83, 38] width 17 height 5
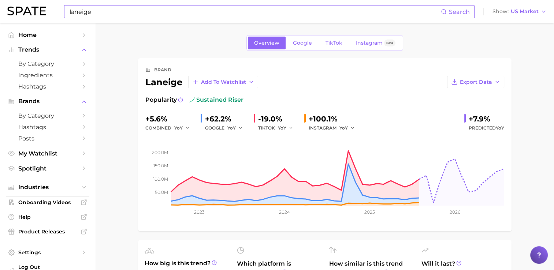
click at [79, 1] on div "laneige Search Show US Market" at bounding box center [277, 11] width 540 height 23
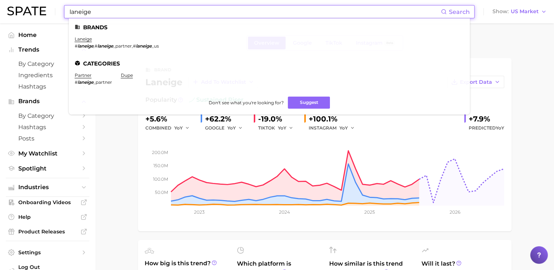
click at [98, 12] on input "laneige" at bounding box center [255, 11] width 372 height 12
drag, startPoint x: 102, startPoint y: 13, endPoint x: 0, endPoint y: 16, distance: 102.3
click at [0, 16] on html "laneige Search Brands laneige # laneige , # laneige _partner , # laneige _us Ca…" at bounding box center [277, 135] width 554 height 270
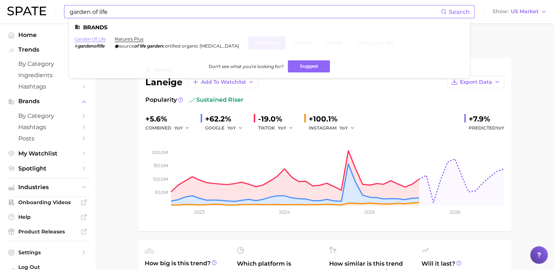
click at [95, 39] on link "garden of life" at bounding box center [90, 38] width 31 height 5
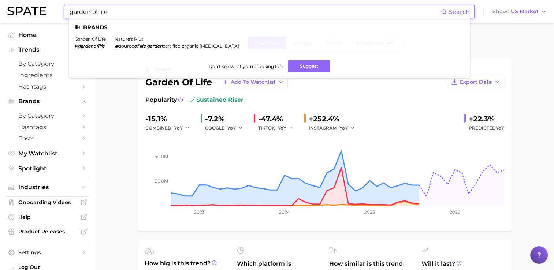
drag, startPoint x: 111, startPoint y: 11, endPoint x: 29, endPoint y: 16, distance: 82.6
click at [32, 16] on div "garden of life Search Brands garden of life # gardenoflife nature's plus source…" at bounding box center [277, 11] width 540 height 23
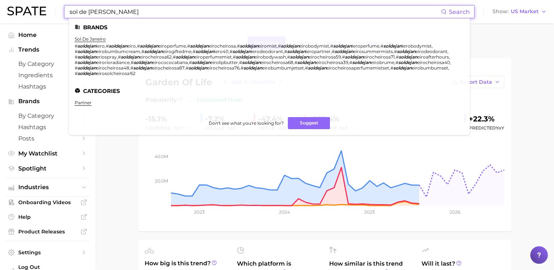
type input "sol de [PERSON_NAME]"
click at [95, 42] on li "sol de janeiro # [PERSON_NAME] , # soldejan eiro , # soldejan eiroperfume , # s…" at bounding box center [265, 56] width 381 height 40
click at [95, 40] on link "sol de janeiro" at bounding box center [90, 38] width 31 height 5
